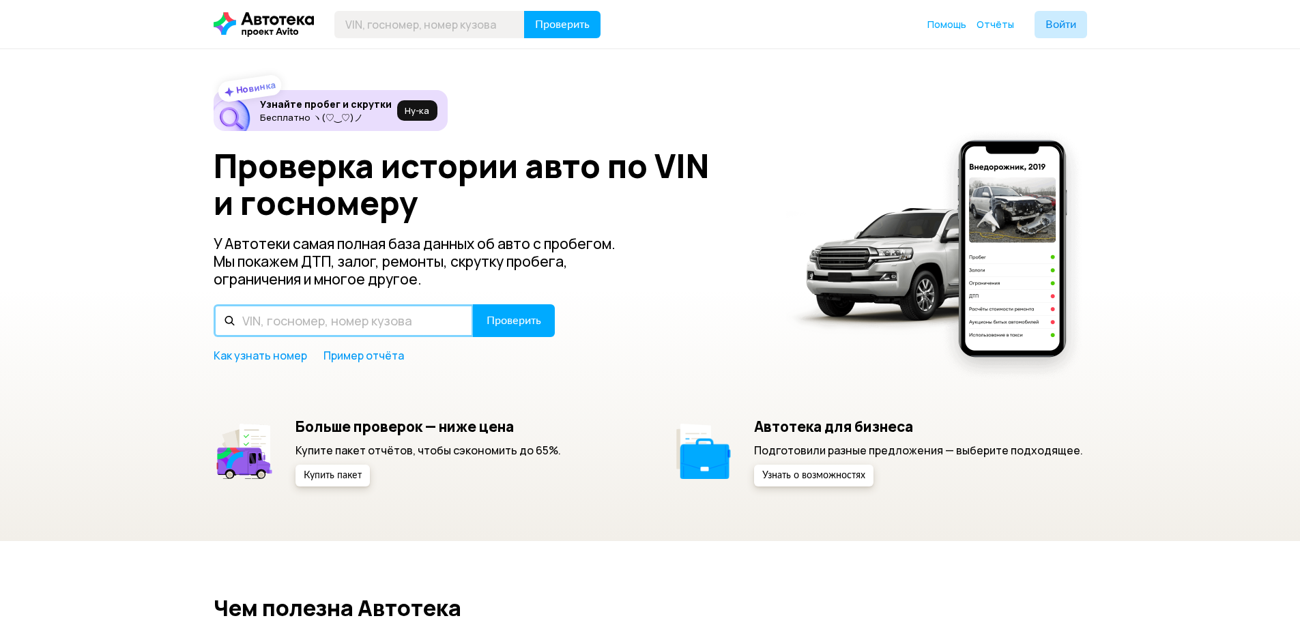
drag, startPoint x: 330, startPoint y: 323, endPoint x: 295, endPoint y: 321, distance: 34.8
click at [295, 322] on input "text" at bounding box center [344, 320] width 260 height 33
paste input "[VEHICLE_IDENTIFICATION_NUMBER]"
click at [468, 335] on input "[VEHICLE_IDENTIFICATION_NUMBER]" at bounding box center [344, 320] width 260 height 33
type input "[VEHICLE_IDENTIFICATION_NUMBER]"
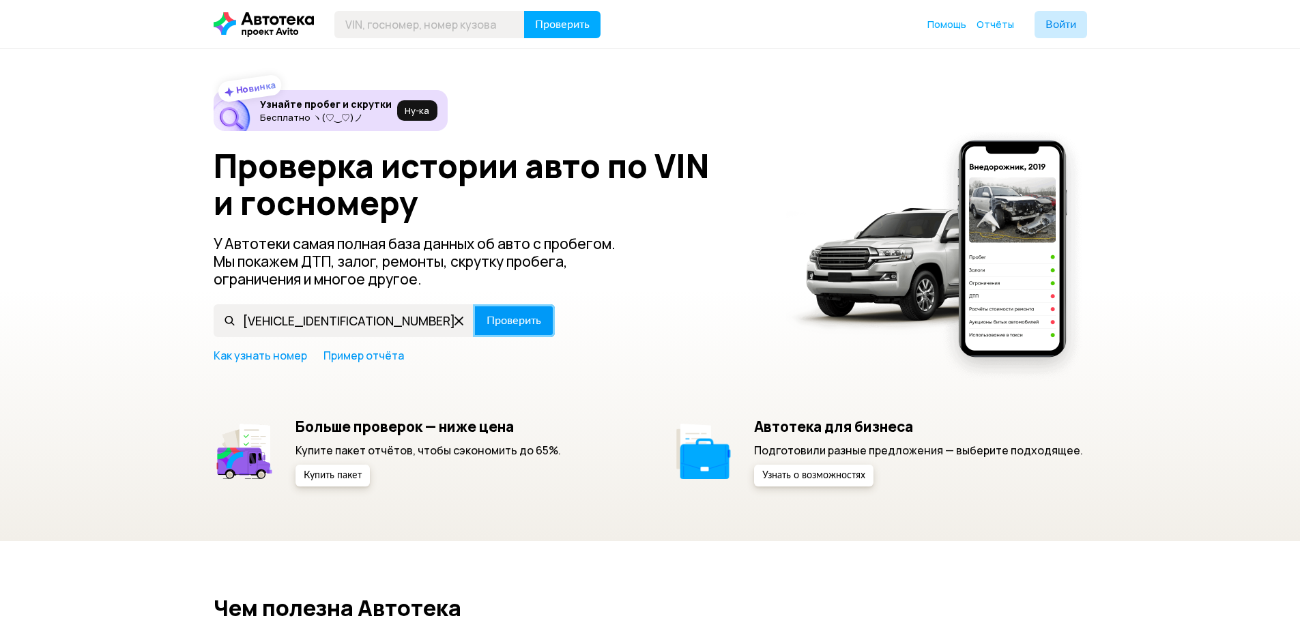
click at [506, 317] on span "Проверить" at bounding box center [514, 320] width 55 height 11
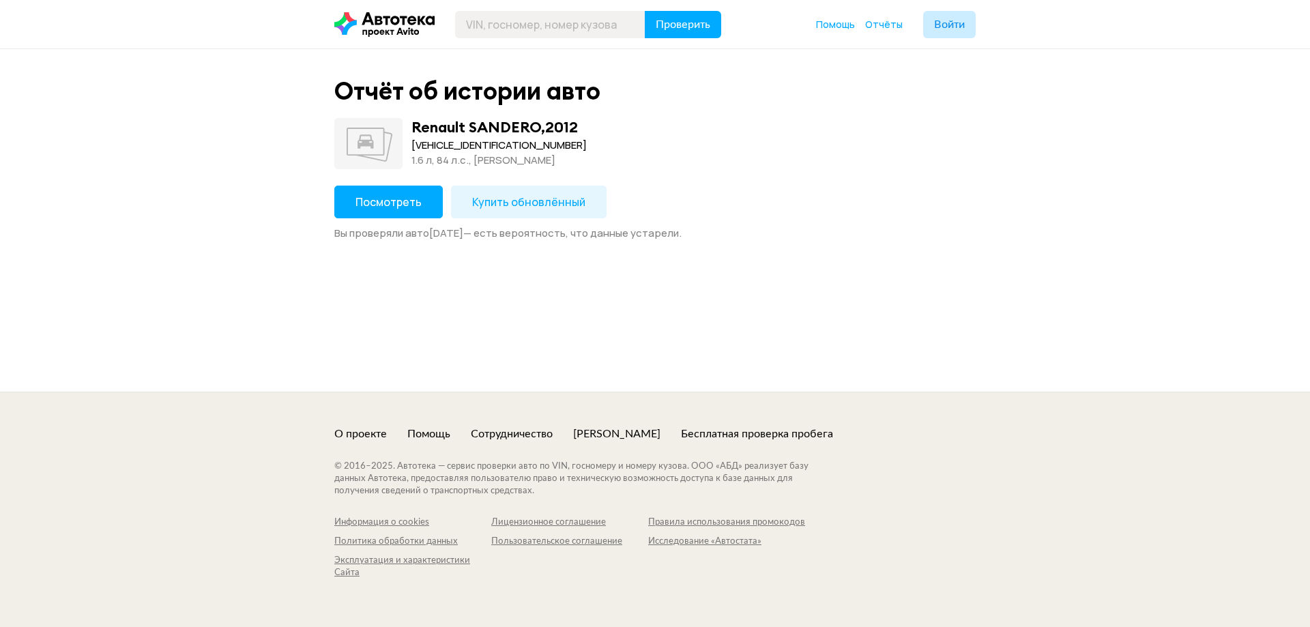
click at [525, 202] on span "Купить обновлённый" at bounding box center [528, 201] width 113 height 15
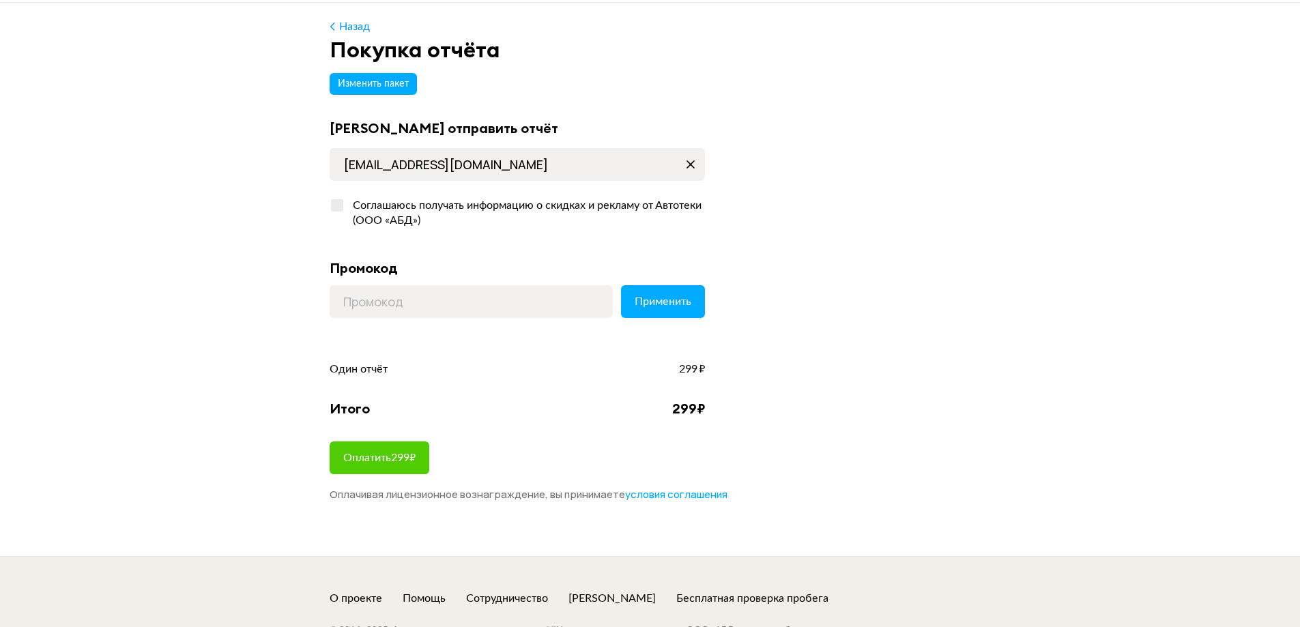
scroll to position [68, 0]
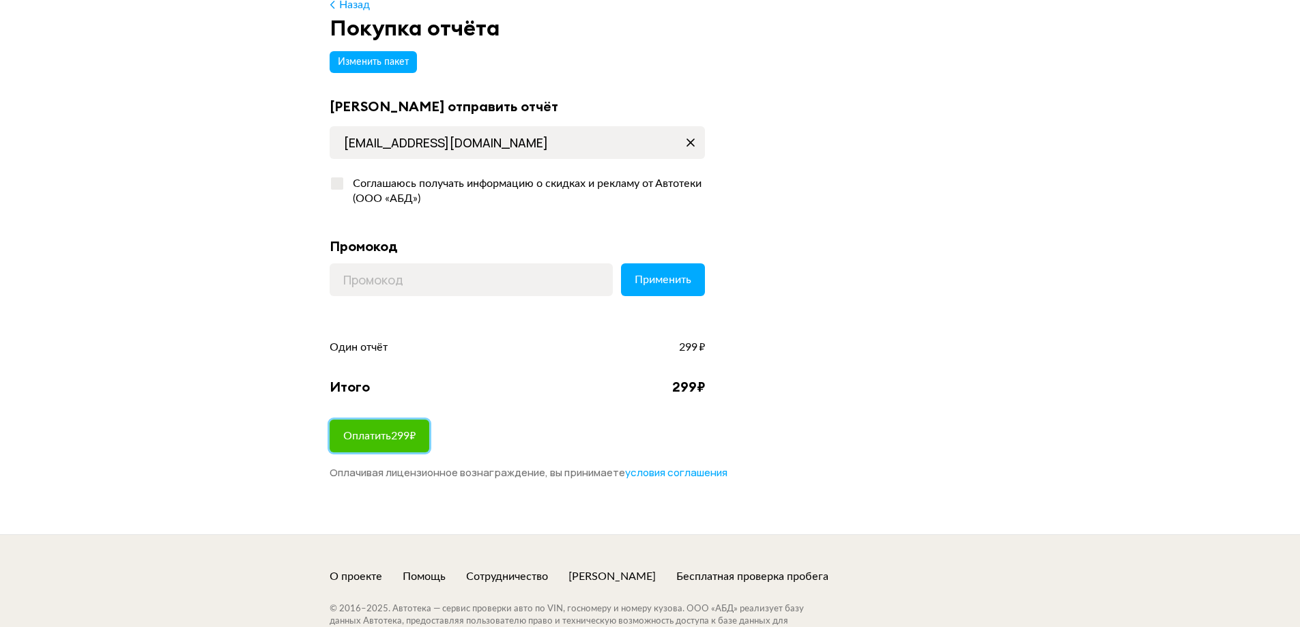
click at [373, 431] on span "Оплатить 299 ₽" at bounding box center [379, 436] width 72 height 11
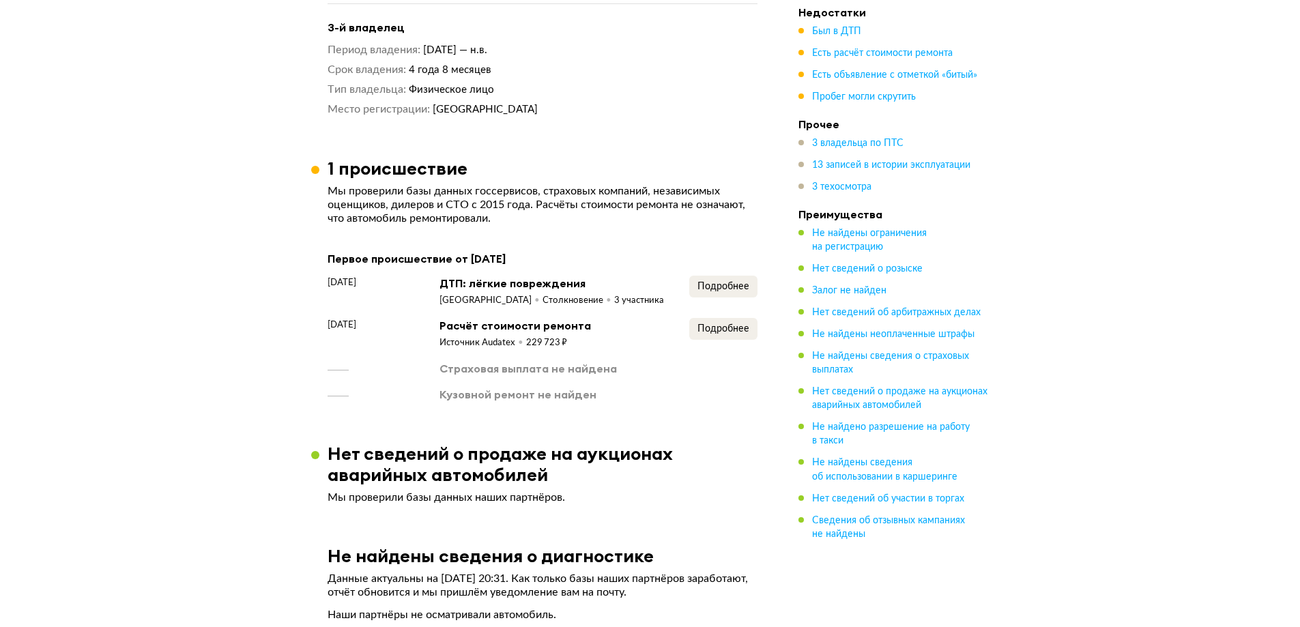
scroll to position [1979, 0]
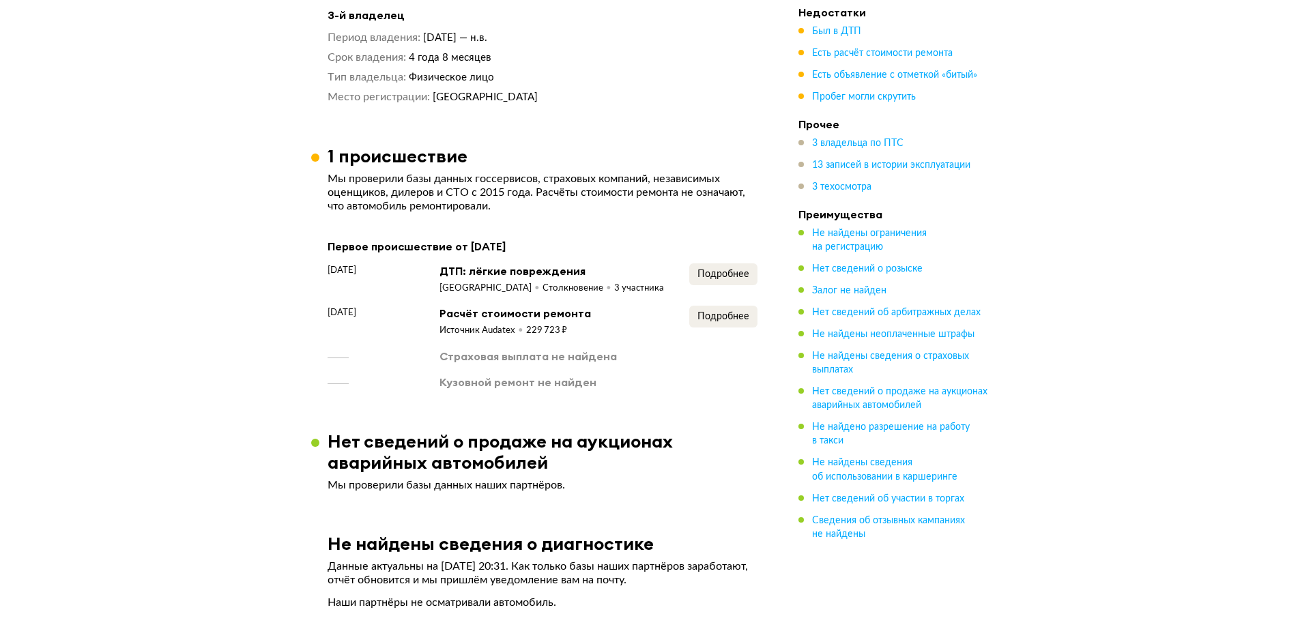
click at [527, 351] on div "Страховая выплата не найдена" at bounding box center [527, 356] width 177 height 15
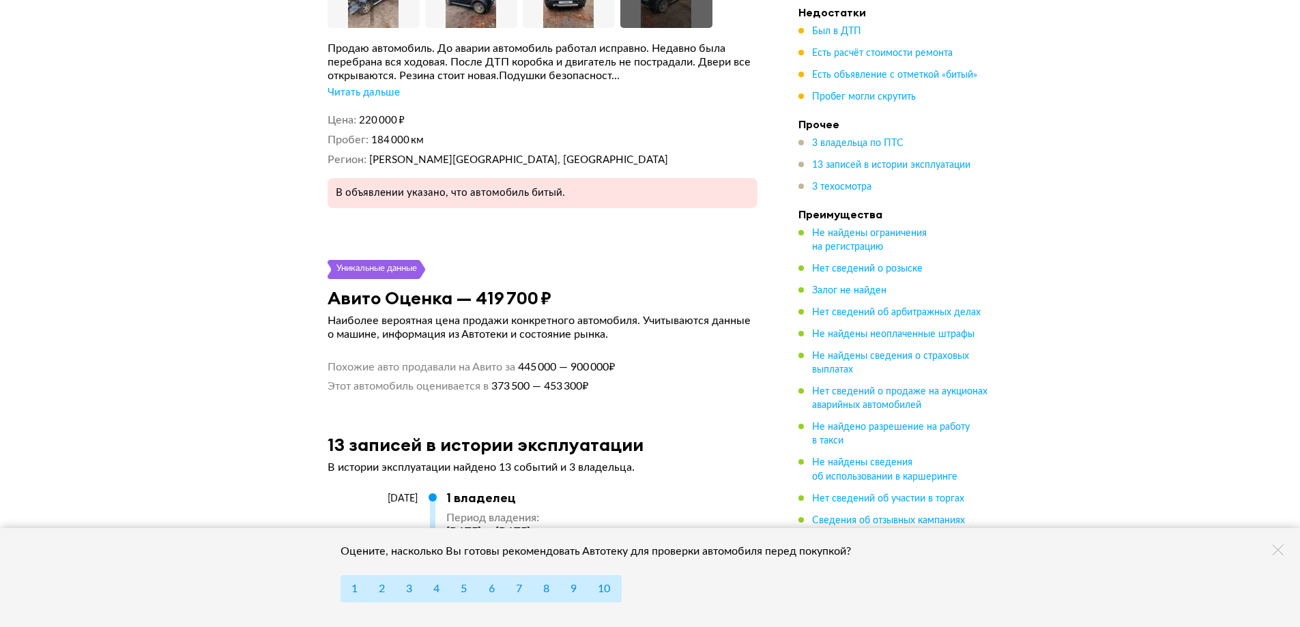
scroll to position [3139, 0]
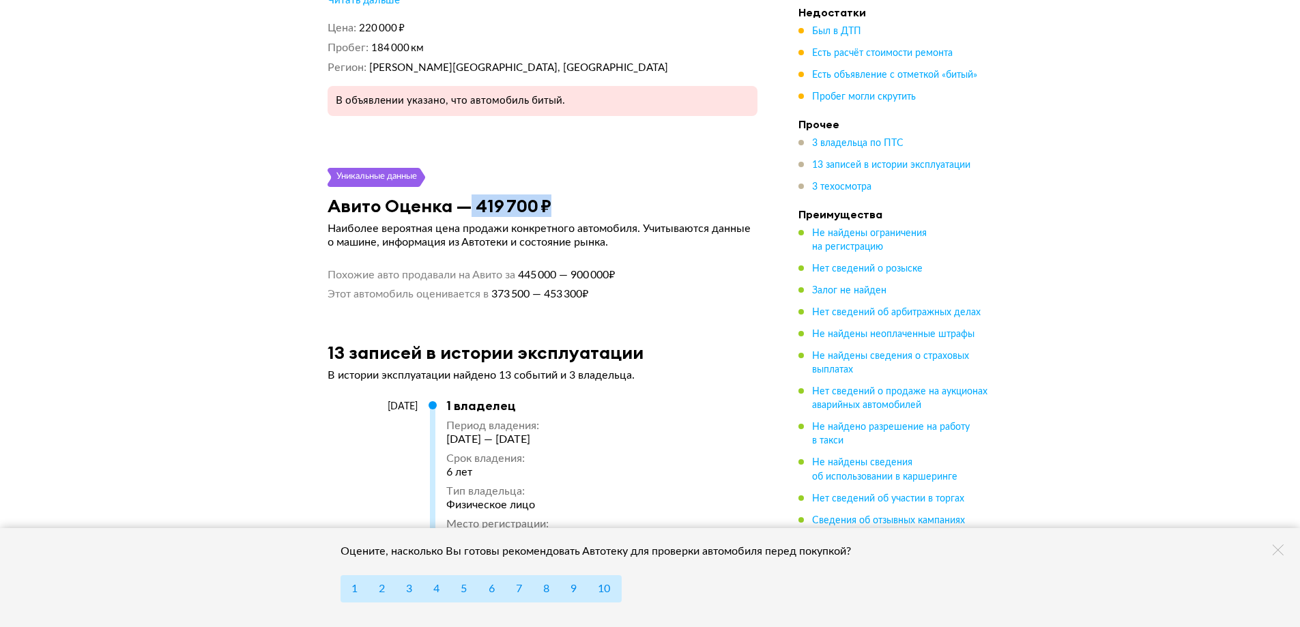
drag, startPoint x: 469, startPoint y: 201, endPoint x: 576, endPoint y: 205, distance: 106.5
click at [576, 205] on div "Авито Оценка — 419 700 ₽" at bounding box center [542, 205] width 463 height 21
click at [577, 207] on div "Авито Оценка — 419 700 ₽" at bounding box center [542, 205] width 463 height 21
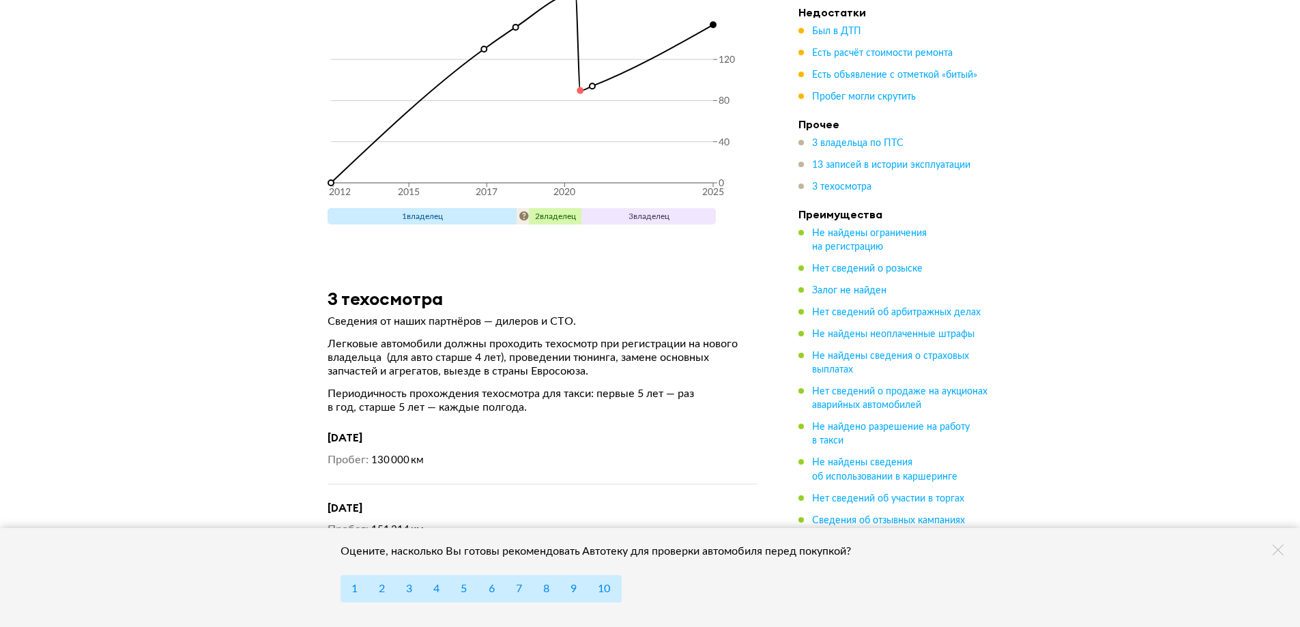
scroll to position [5186, 0]
